Goal: Information Seeking & Learning: Understand process/instructions

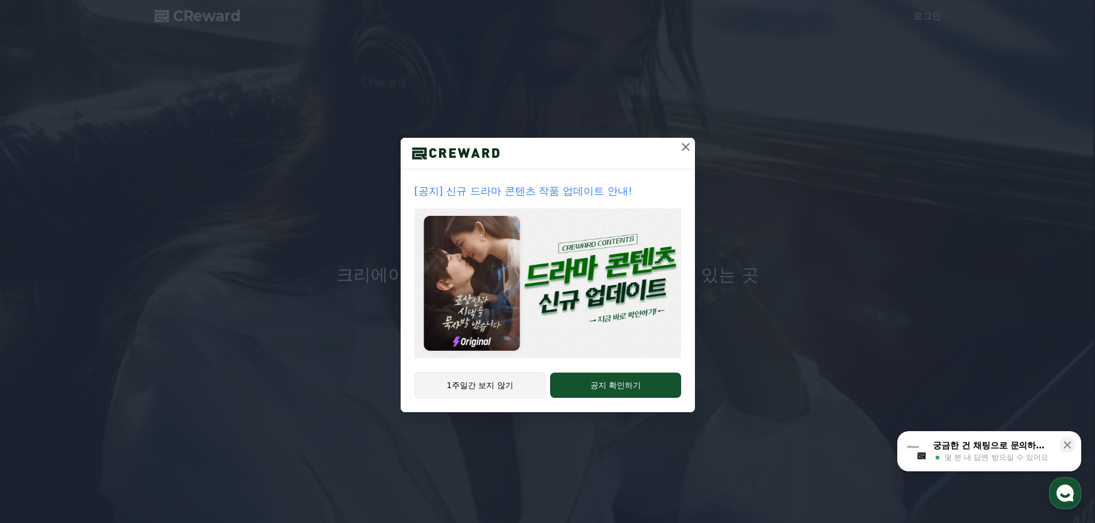
click at [506, 392] on button "1주일간 보지 않기" at bounding box center [480, 385] width 132 height 26
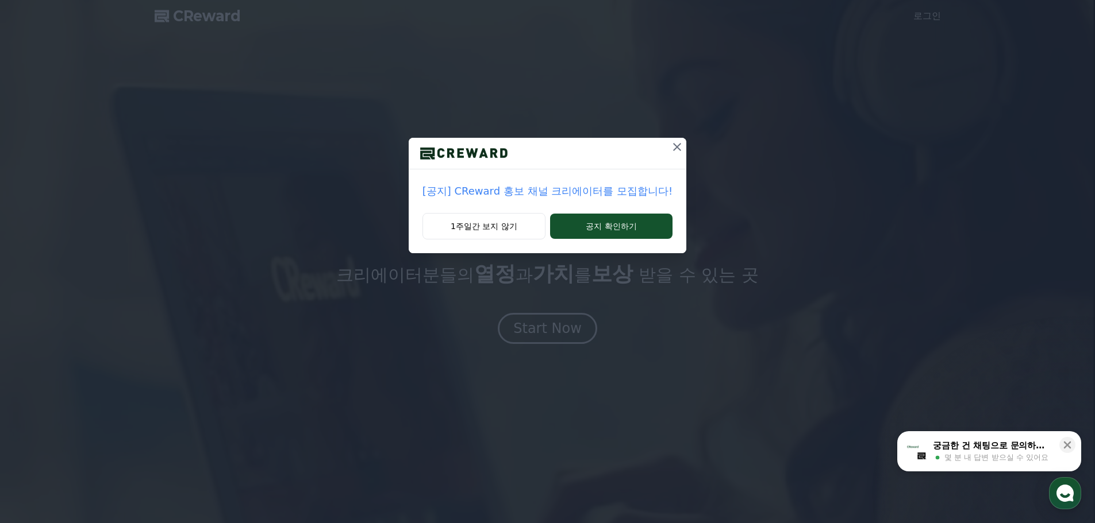
click at [668, 146] on button at bounding box center [677, 147] width 18 height 18
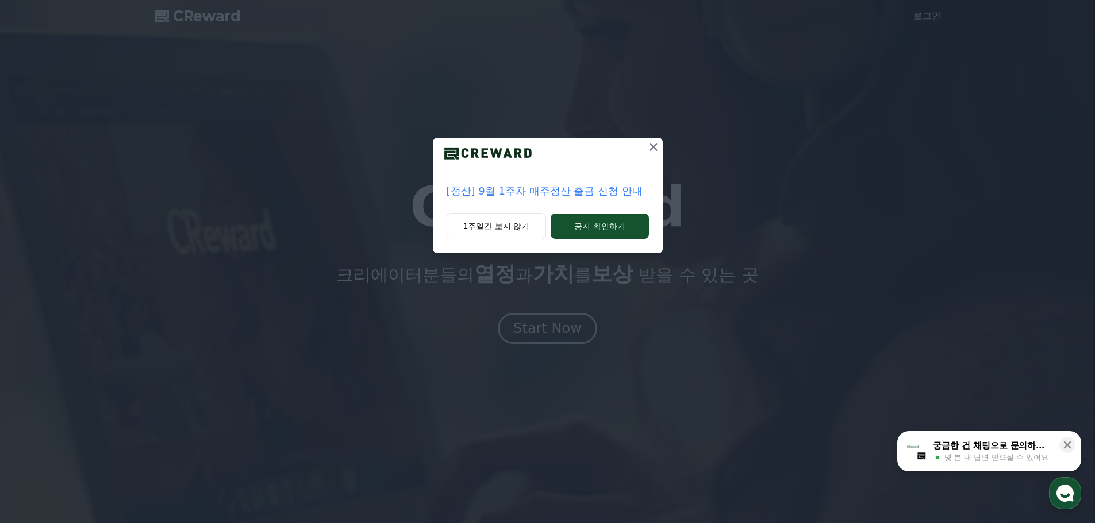
click at [654, 155] on button at bounding box center [653, 147] width 18 height 18
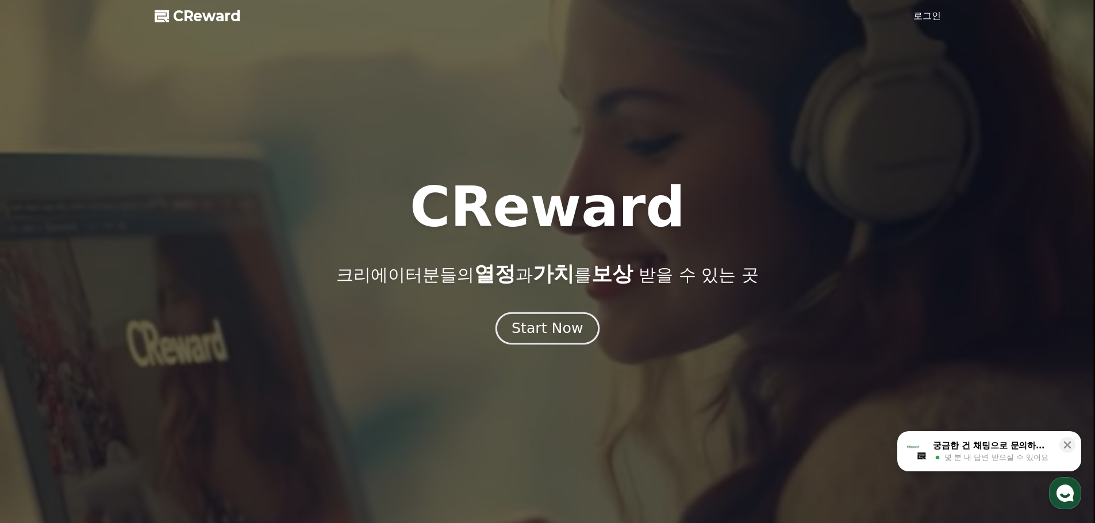
click at [561, 342] on button "Start Now" at bounding box center [547, 328] width 104 height 33
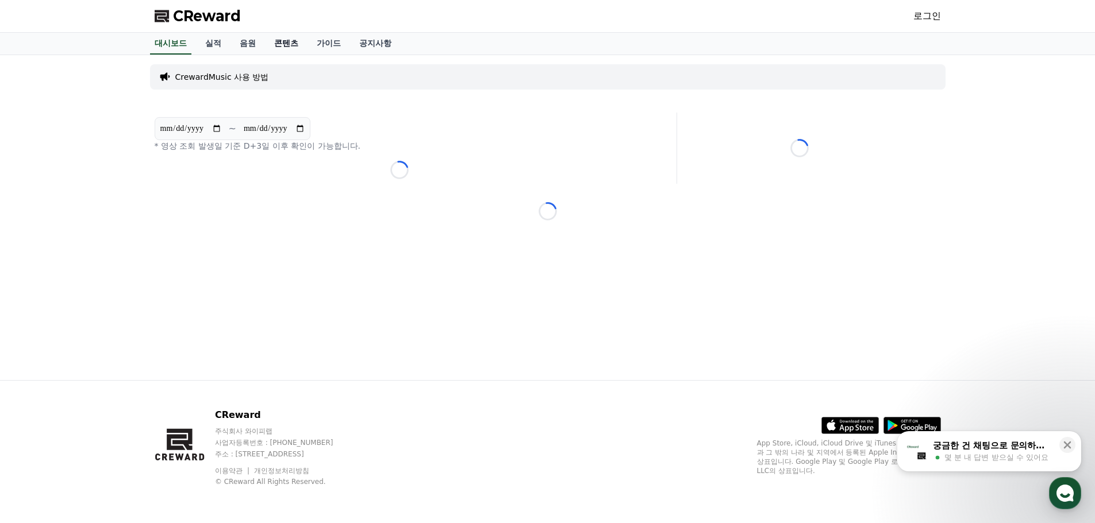
click at [290, 45] on link "콘텐츠" at bounding box center [286, 44] width 43 height 22
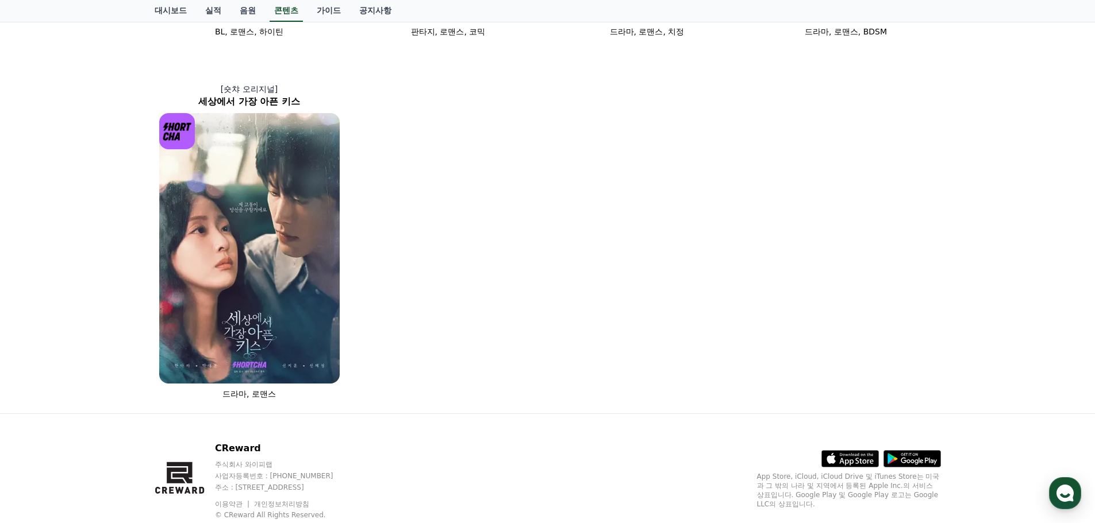
scroll to position [758, 0]
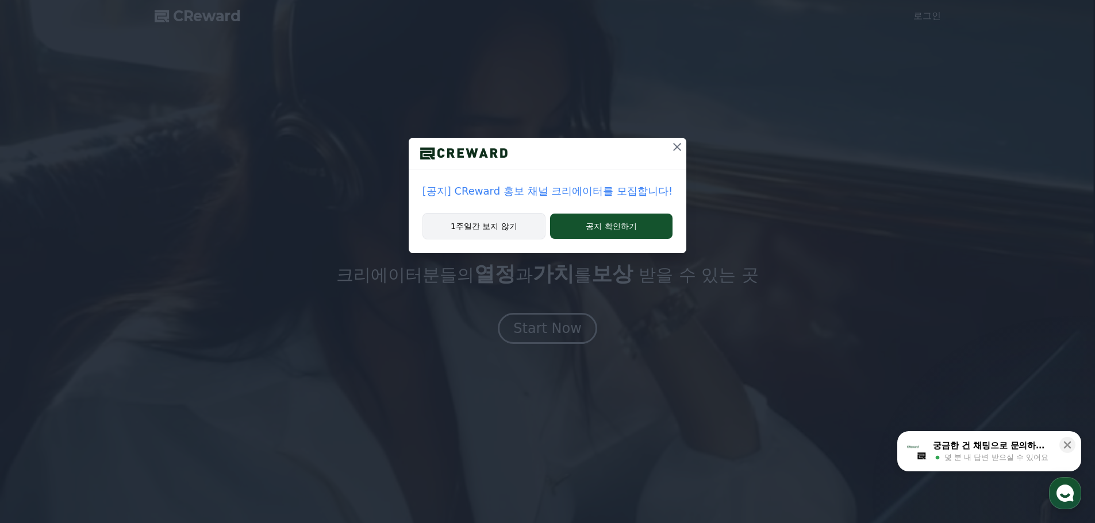
click at [523, 224] on button "1주일간 보지 않기" at bounding box center [483, 226] width 123 height 26
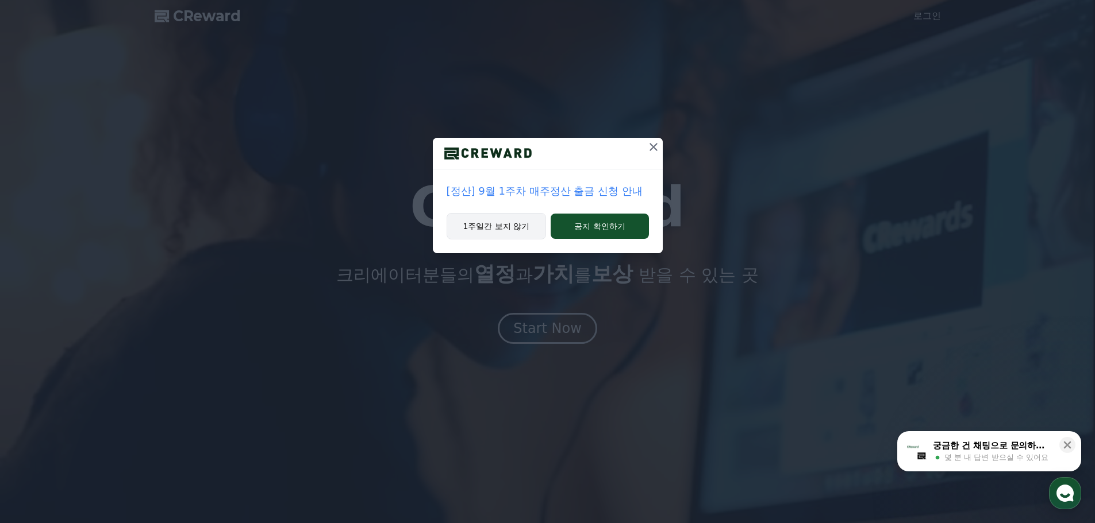
click at [523, 224] on button "1주일간 보지 않기" at bounding box center [496, 226] width 100 height 26
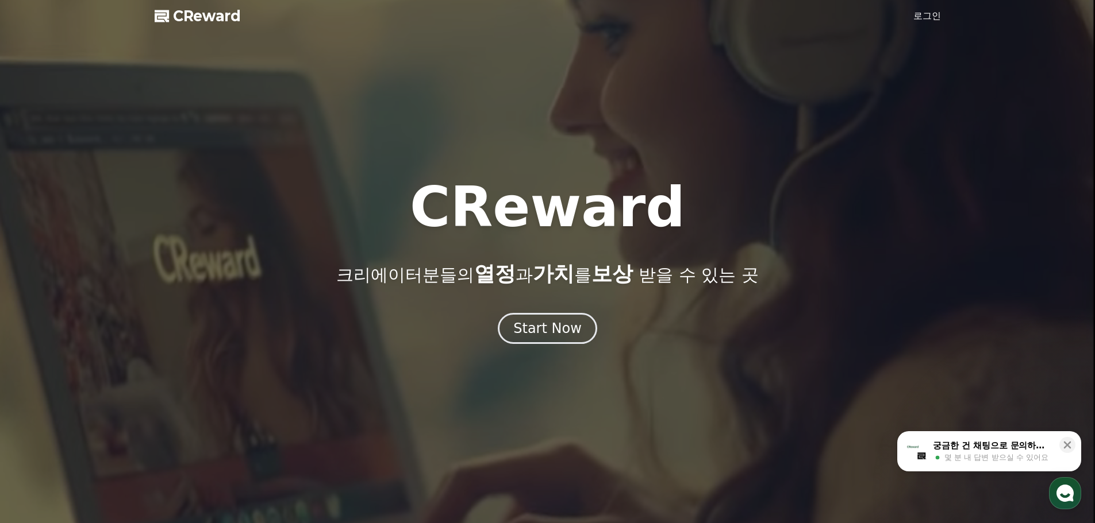
click at [205, 11] on span "CReward" at bounding box center [207, 16] width 68 height 18
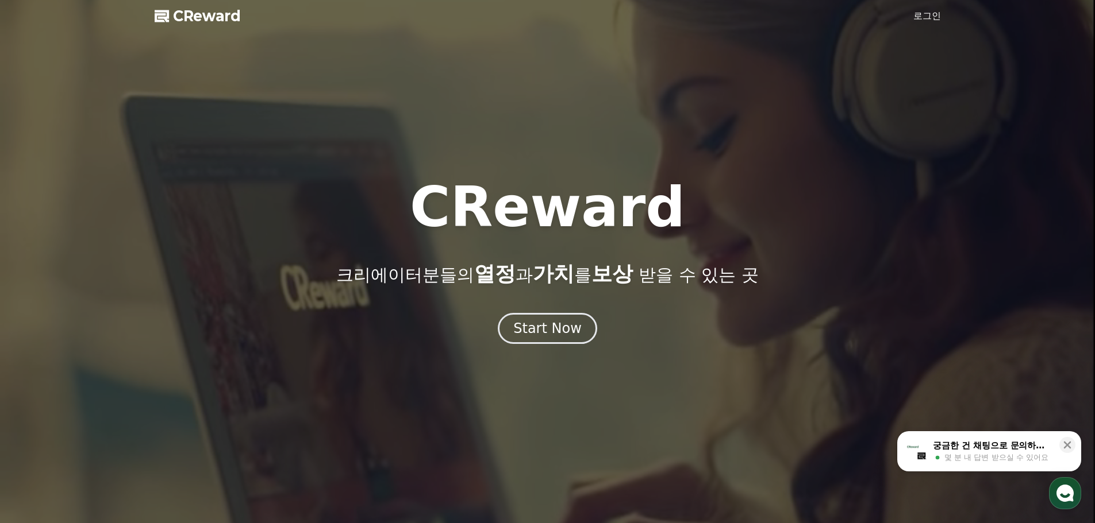
click at [216, 18] on span "CReward" at bounding box center [207, 16] width 68 height 18
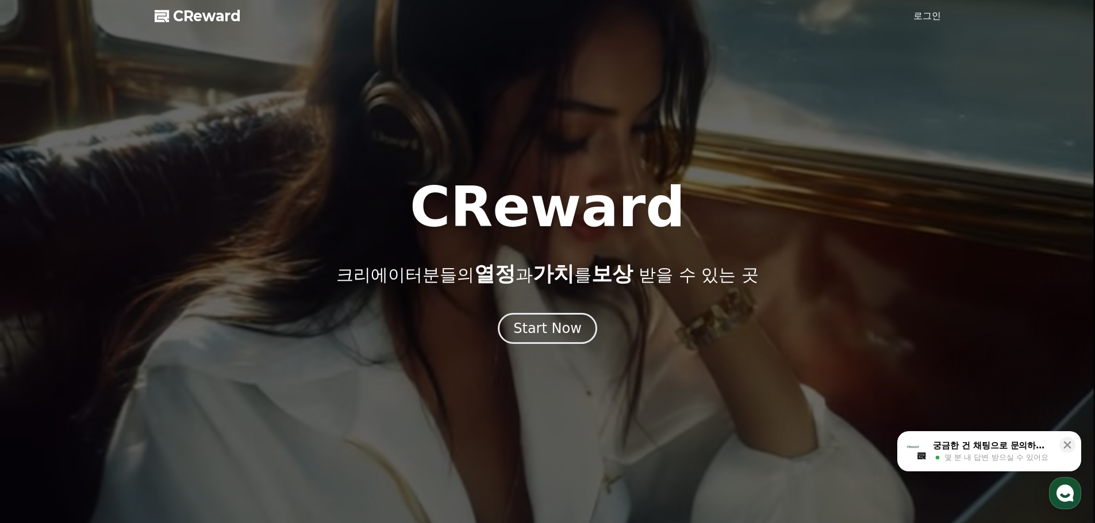
click at [216, 18] on span "CReward" at bounding box center [207, 16] width 68 height 18
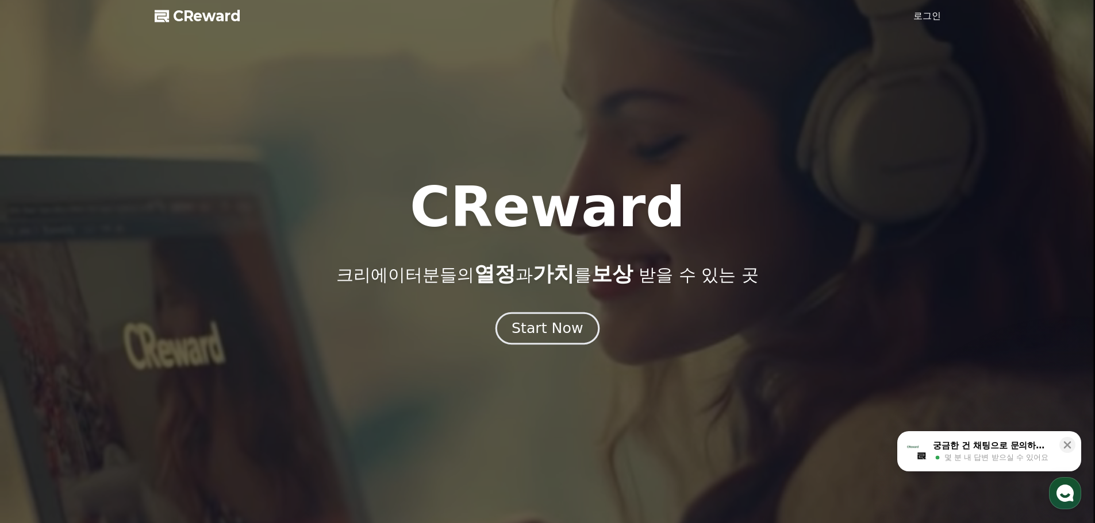
click at [548, 336] on div "Start Now" at bounding box center [546, 329] width 71 height 20
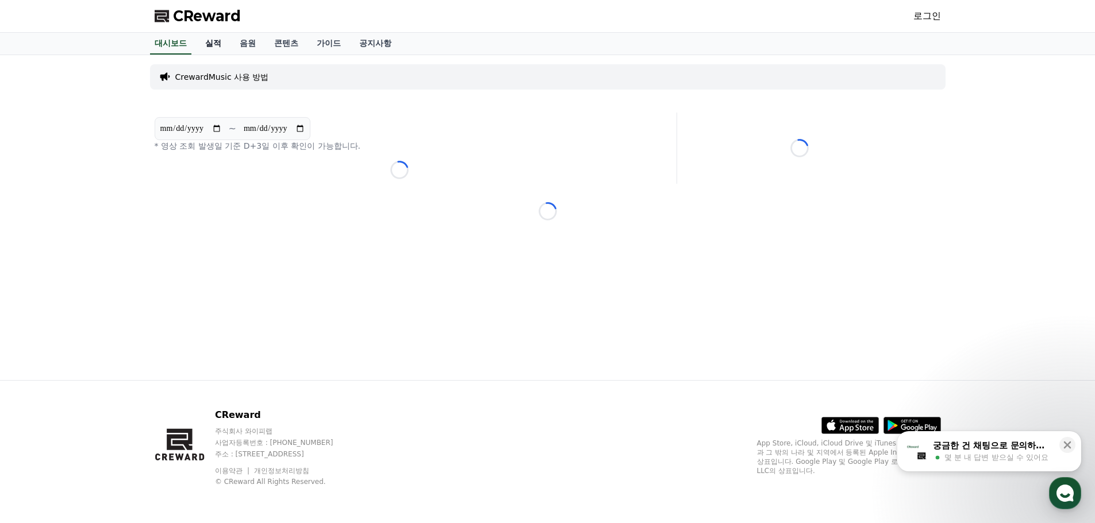
click at [207, 44] on link "실적" at bounding box center [213, 44] width 34 height 22
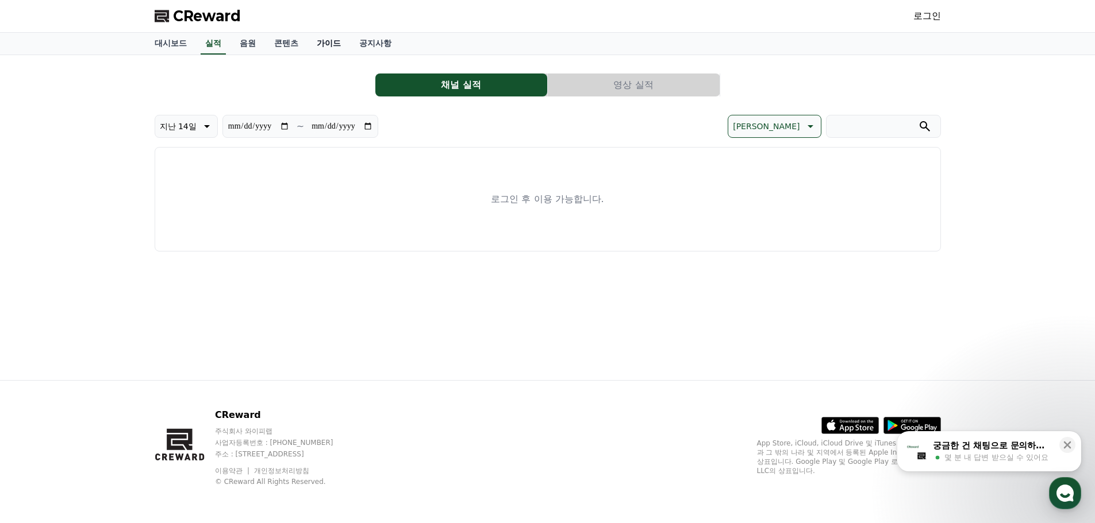
click at [332, 47] on link "가이드" at bounding box center [328, 44] width 43 height 22
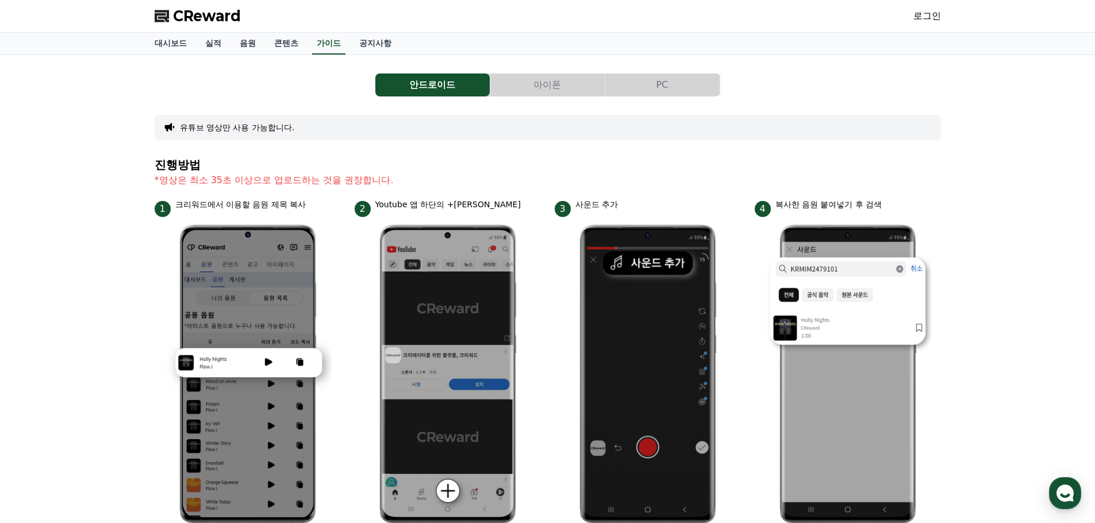
click at [669, 86] on button "PC" at bounding box center [662, 85] width 114 height 23
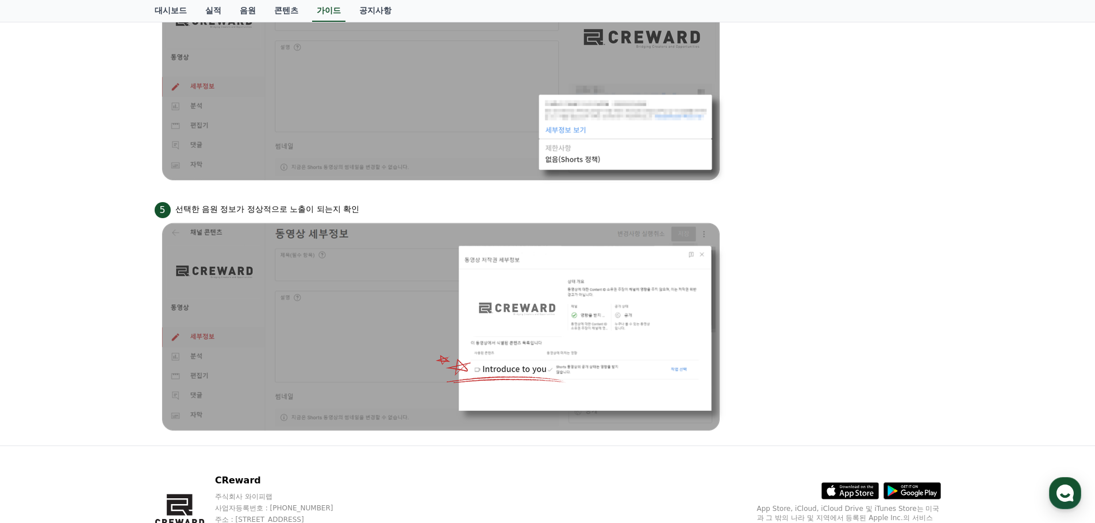
scroll to position [977, 0]
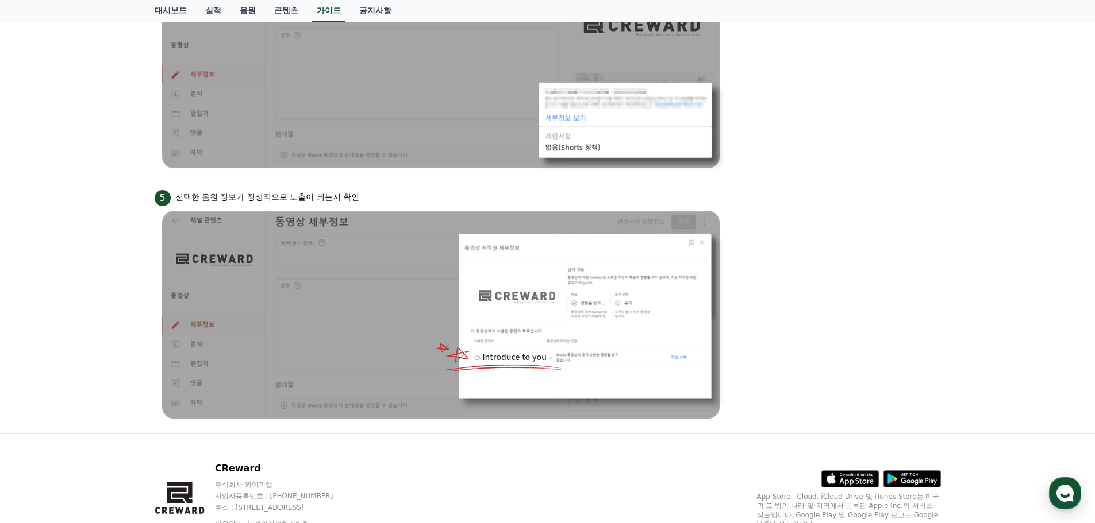
click at [783, 241] on li "5 선택한 음원 정보가 정상적으로 노출이 되는지 확인" at bounding box center [548, 306] width 786 height 237
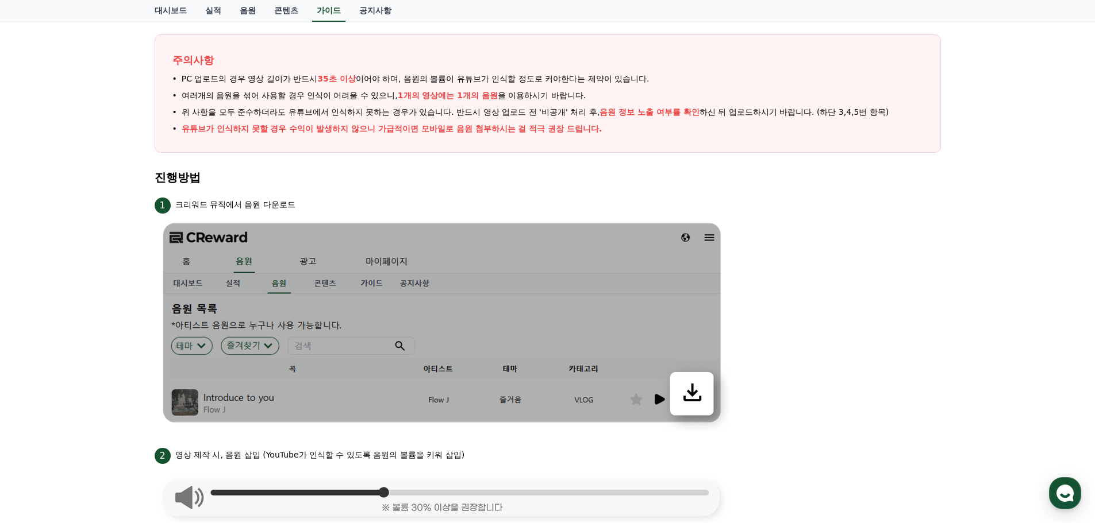
scroll to position [111, 0]
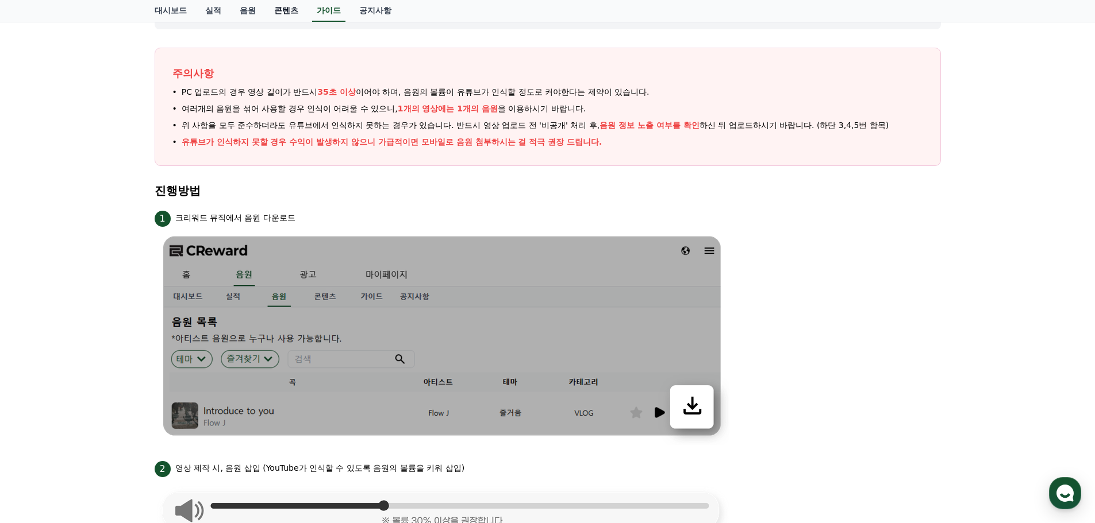
click at [284, 11] on link "콘텐츠" at bounding box center [286, 11] width 43 height 22
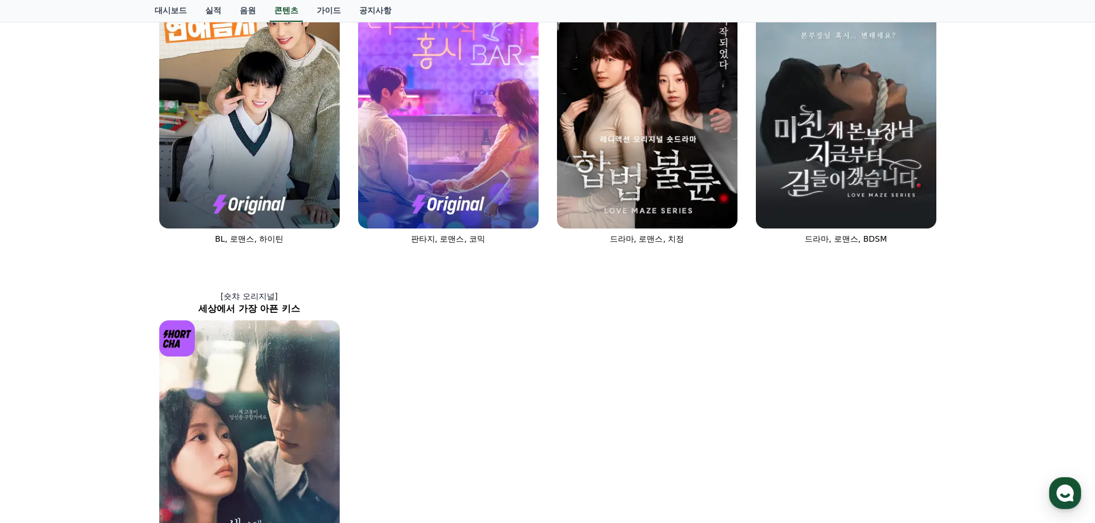
scroll to position [575, 0]
